Goal: Transaction & Acquisition: Purchase product/service

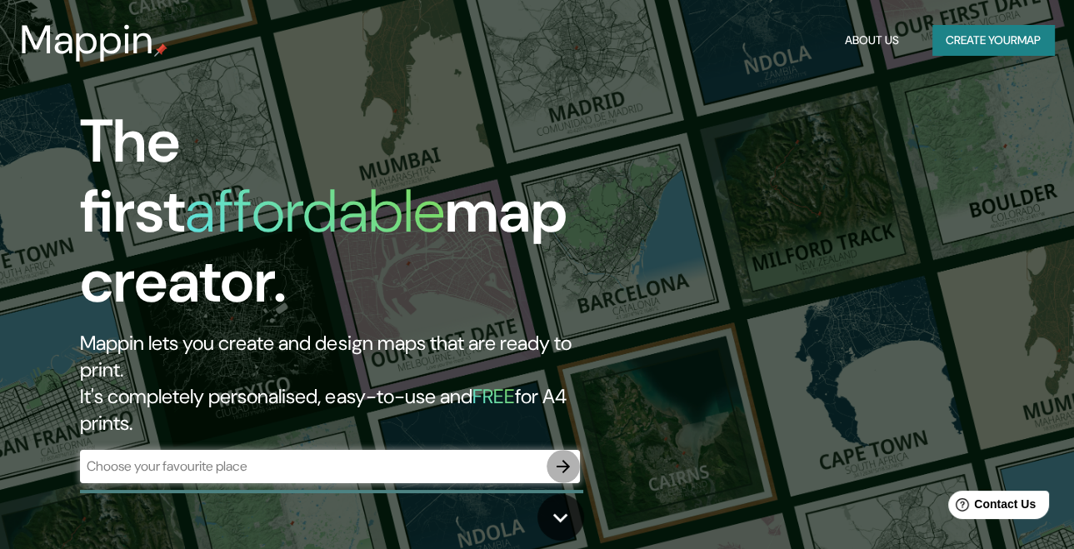
click at [571, 457] on icon "button" at bounding box center [563, 467] width 20 height 20
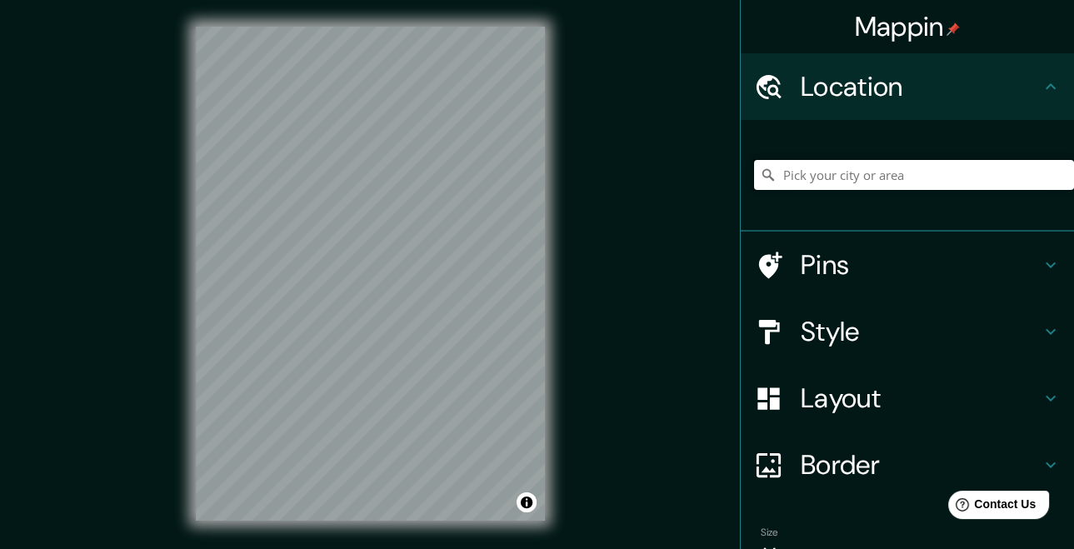
click at [838, 174] on input "Pick your city or area" at bounding box center [914, 175] width 320 height 30
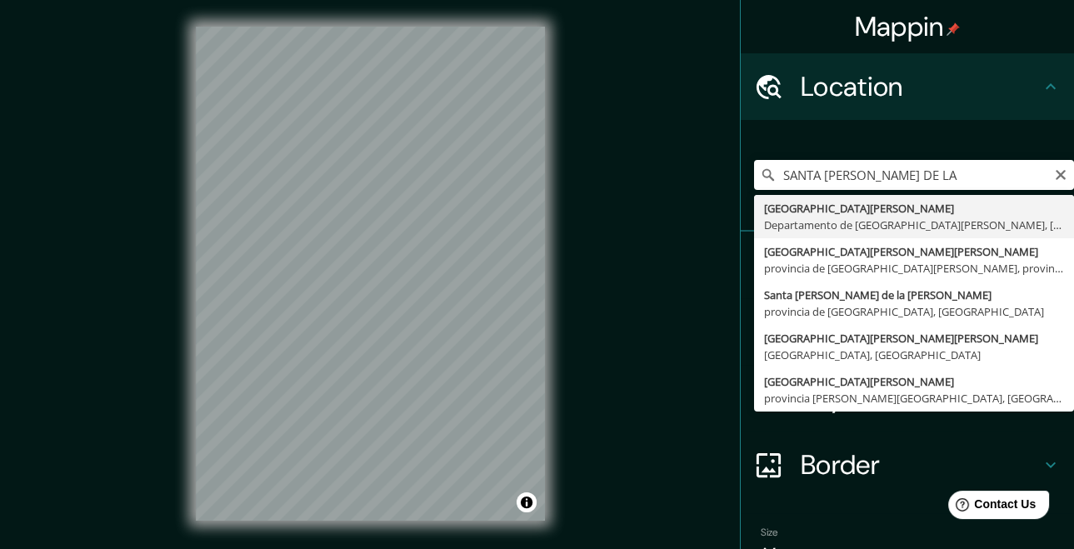
type input "[GEOGRAPHIC_DATA][PERSON_NAME], [GEOGRAPHIC_DATA][PERSON_NAME], [GEOGRAPHIC_DAT…"
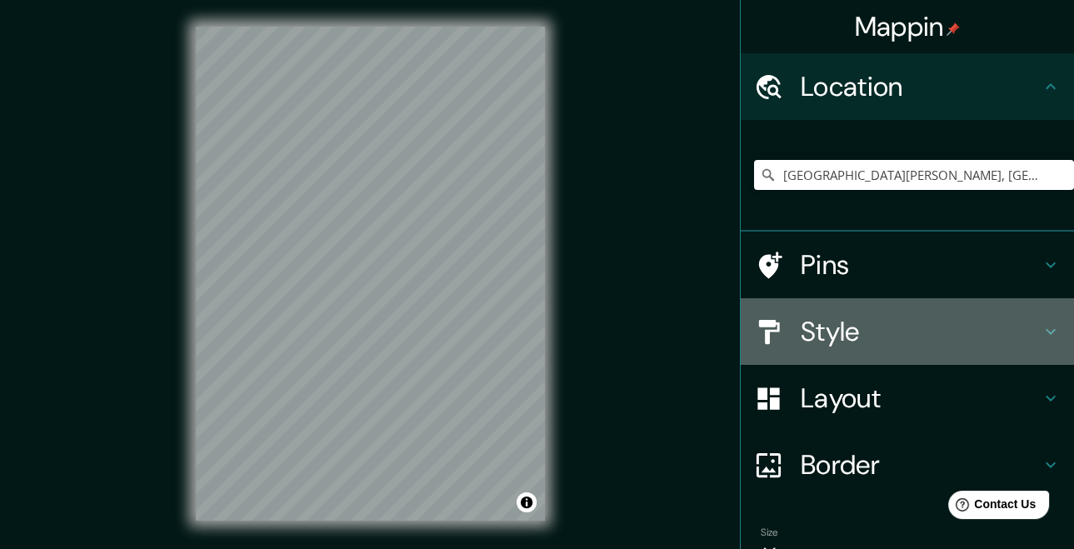
click at [1019, 333] on h4 "Style" at bounding box center [921, 331] width 240 height 33
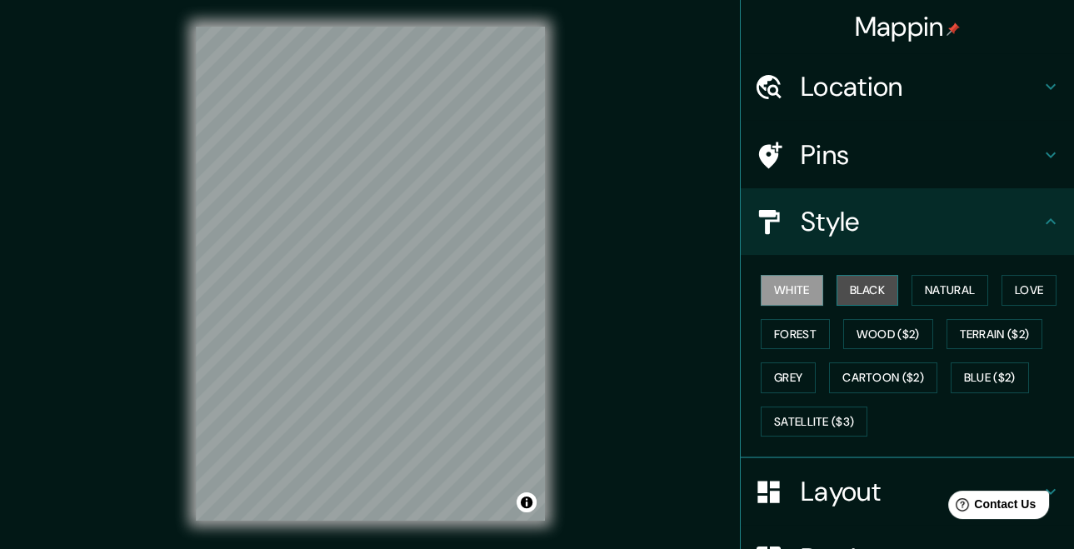
click at [860, 297] on button "Black" at bounding box center [867, 290] width 62 height 31
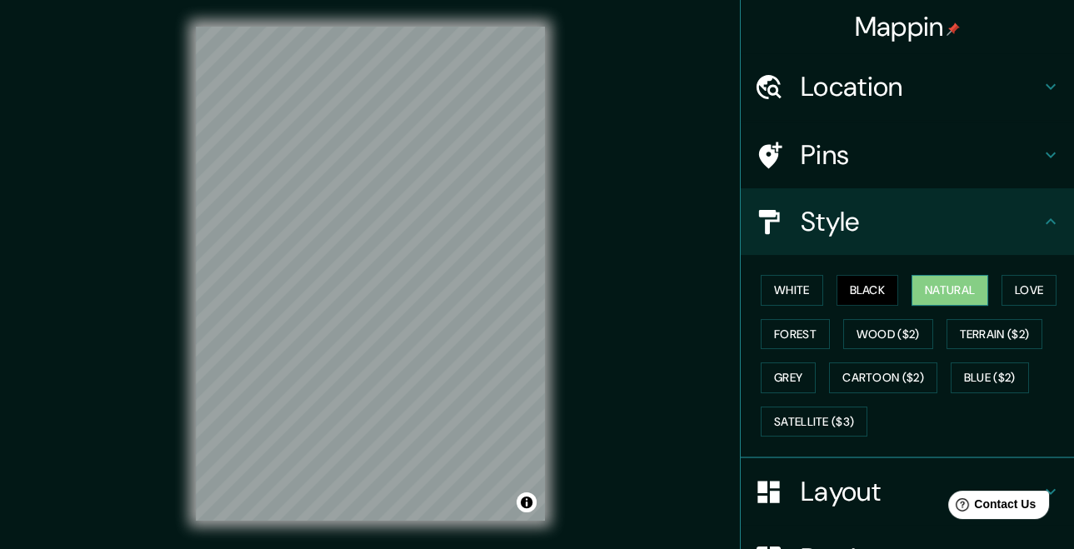
click at [943, 298] on button "Natural" at bounding box center [949, 290] width 77 height 31
click at [490, 369] on div at bounding box center [489, 369] width 13 height 13
click at [473, 370] on div at bounding box center [475, 369] width 13 height 13
click at [1023, 292] on button "Love" at bounding box center [1028, 290] width 55 height 31
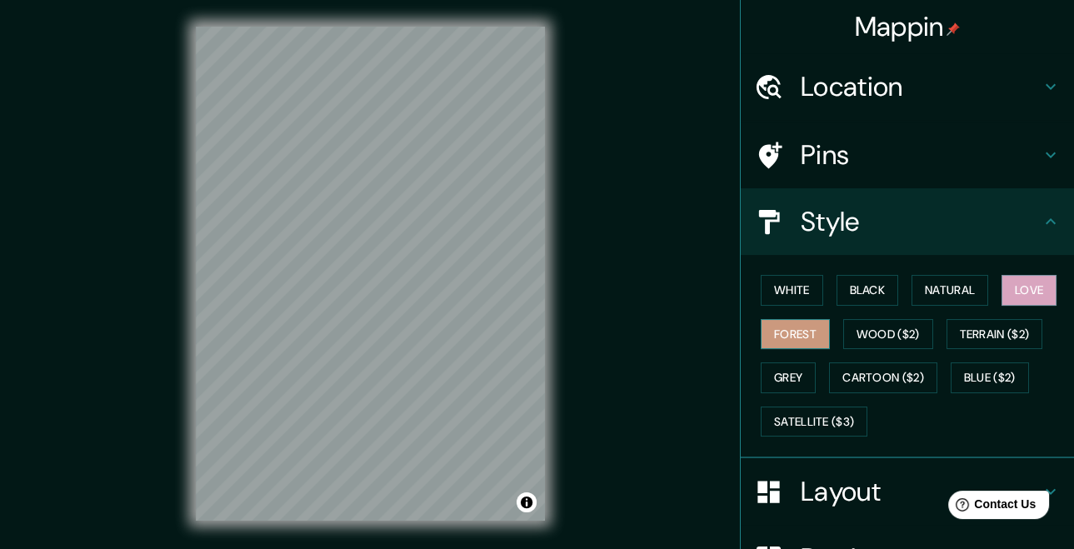
click at [781, 329] on button "Forest" at bounding box center [795, 334] width 69 height 31
click at [778, 371] on button "Grey" at bounding box center [788, 377] width 55 height 31
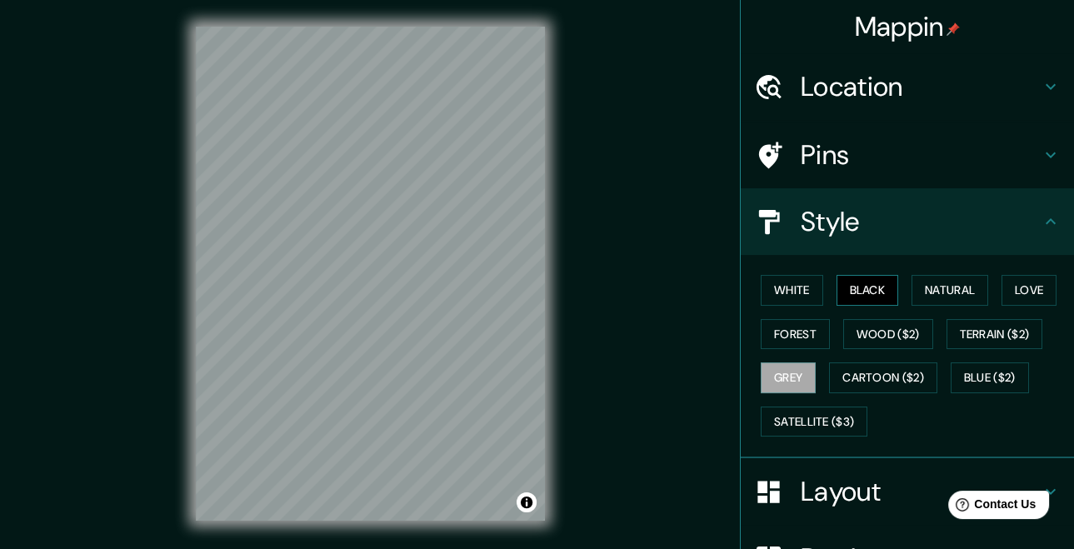
click at [848, 292] on button "Black" at bounding box center [867, 290] width 62 height 31
click at [766, 376] on button "Grey" at bounding box center [788, 377] width 55 height 31
click at [784, 292] on button "White" at bounding box center [792, 290] width 62 height 31
click at [769, 372] on button "Grey" at bounding box center [788, 377] width 55 height 31
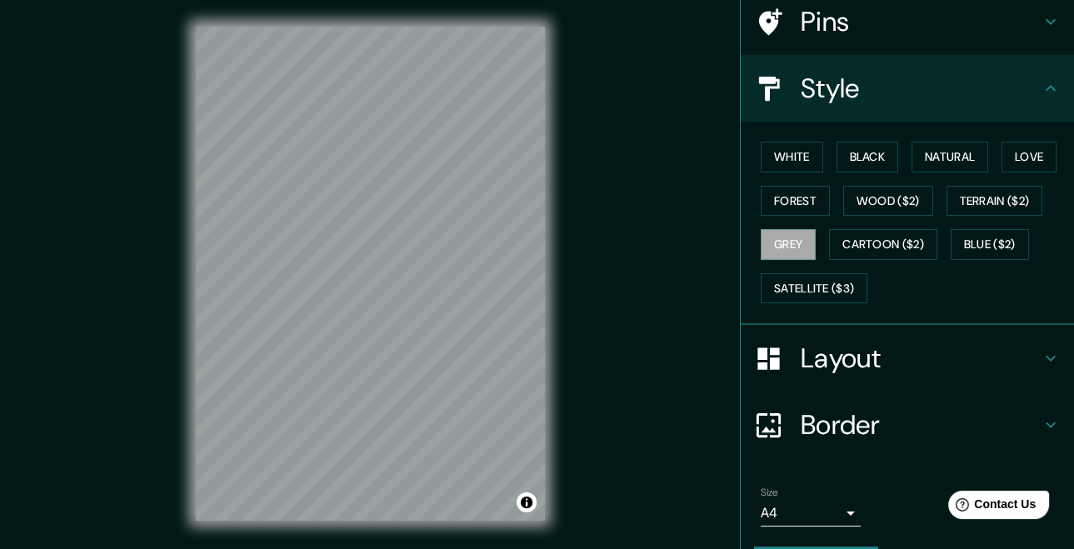
scroll to position [167, 0]
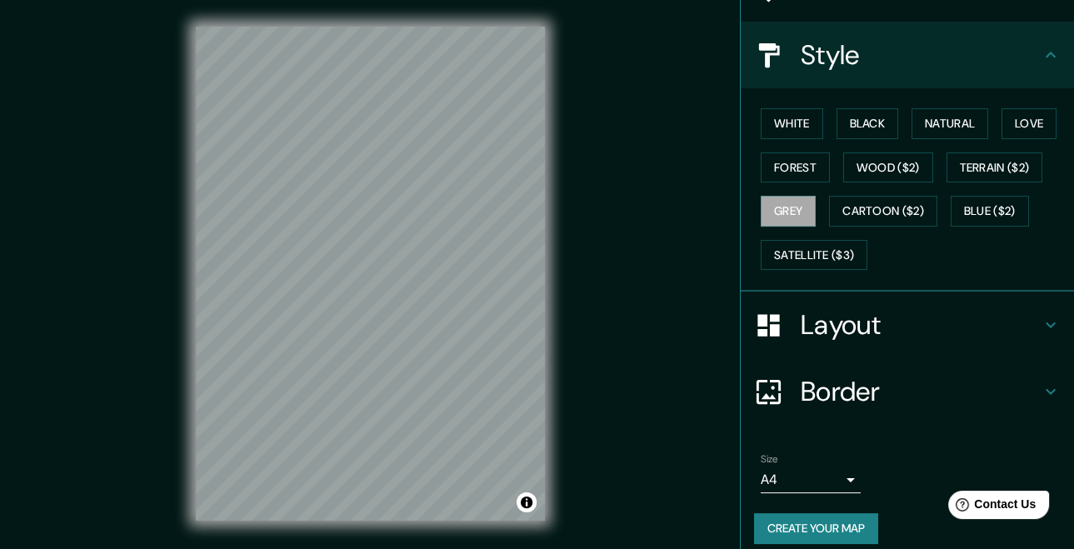
click at [852, 392] on h4 "Border" at bounding box center [921, 391] width 240 height 33
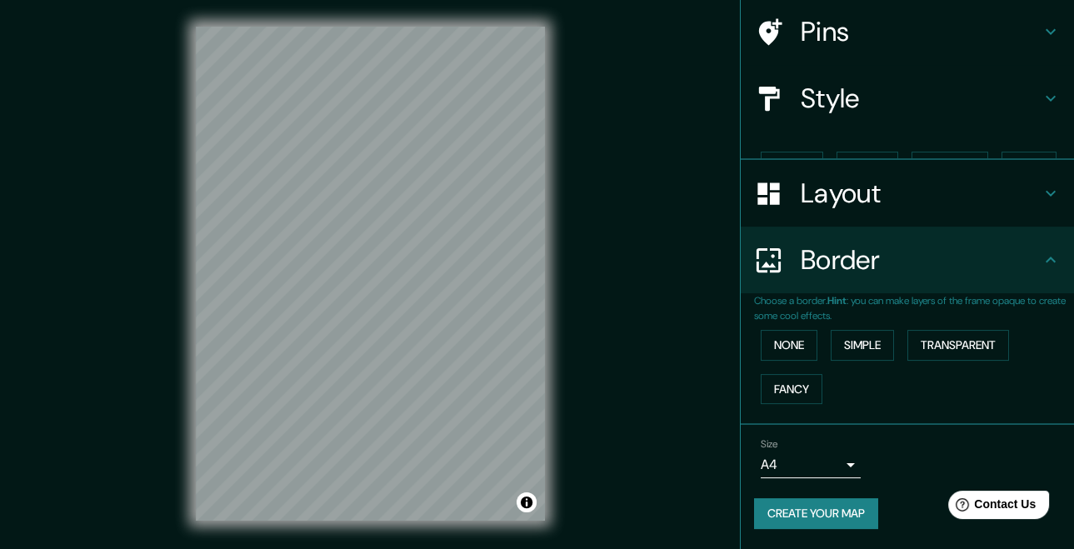
scroll to position [93, 0]
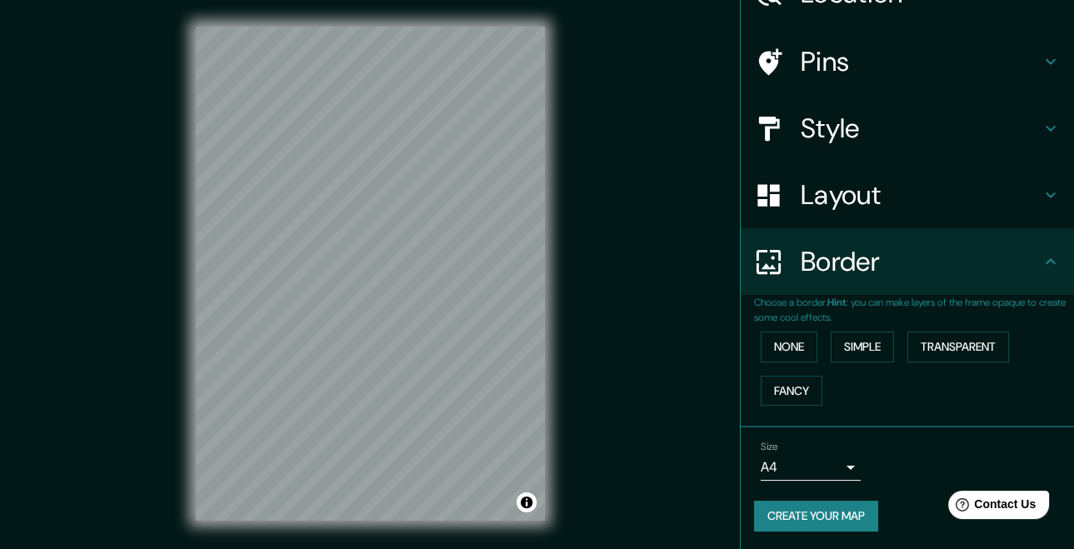
click at [838, 463] on body "Mappin Location [GEOGRAPHIC_DATA][PERSON_NAME], [GEOGRAPHIC_DATA][PERSON_NAME],…" at bounding box center [537, 274] width 1074 height 549
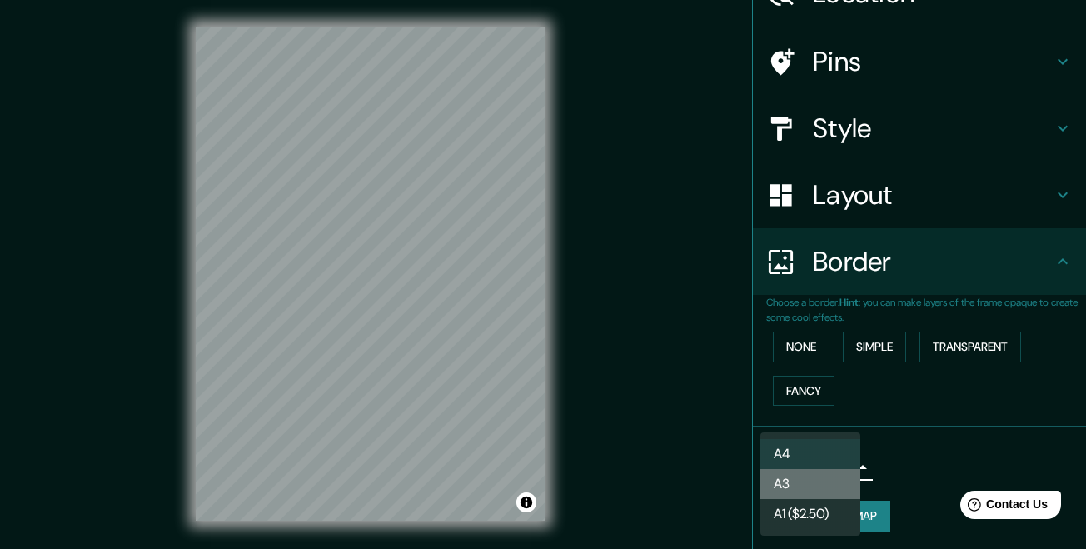
click at [850, 472] on li "A3" at bounding box center [811, 484] width 100 height 30
type input "a4"
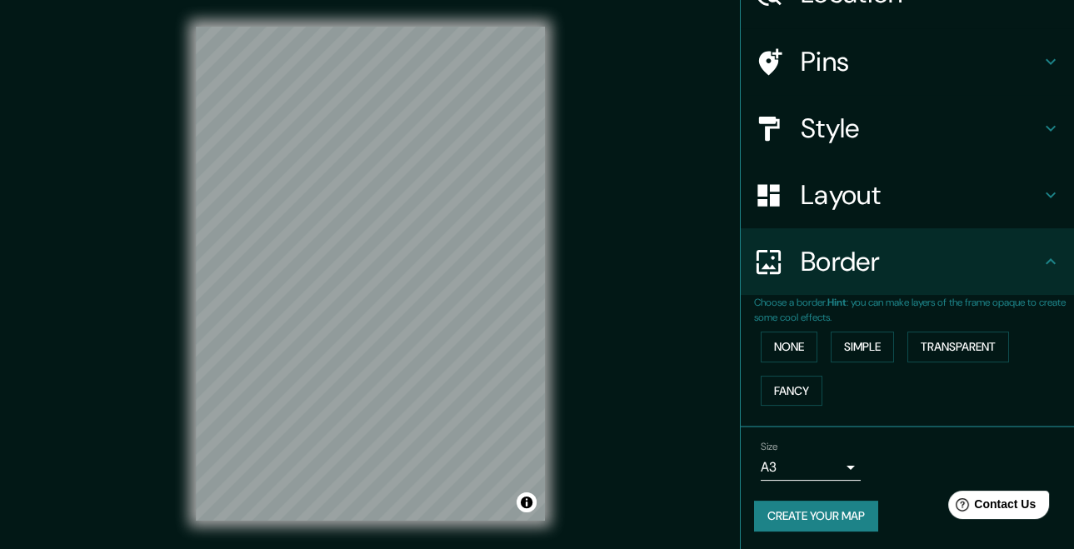
click at [791, 506] on button "Create your map" at bounding box center [816, 516] width 124 height 31
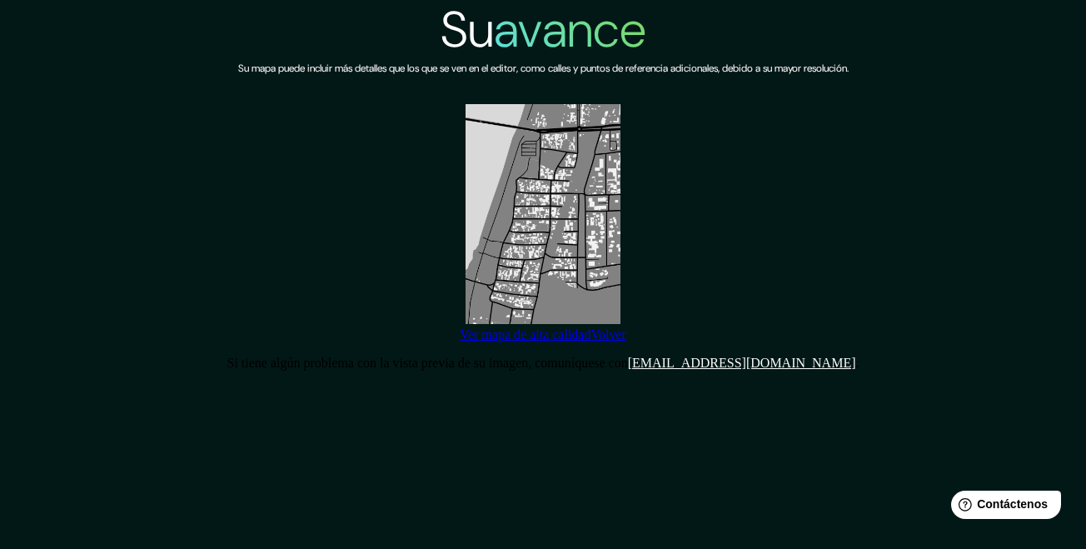
click at [583, 342] on font "Ver mapa de alta calidad" at bounding box center [525, 334] width 131 height 14
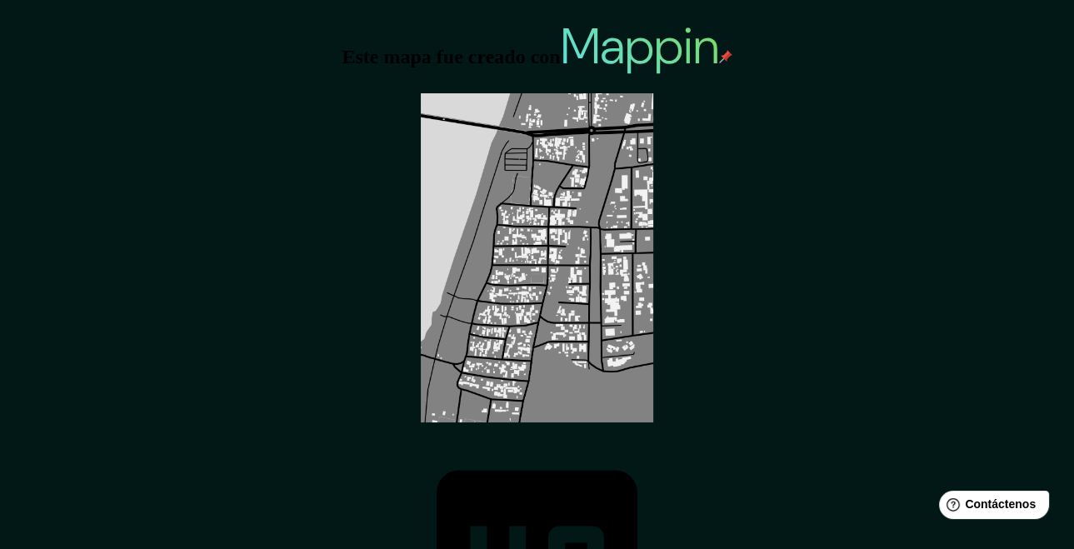
click at [569, 172] on img at bounding box center [537, 257] width 233 height 329
drag, startPoint x: 567, startPoint y: 182, endPoint x: 536, endPoint y: 205, distance: 38.2
click at [536, 205] on img at bounding box center [537, 257] width 233 height 329
